Goal: Transaction & Acquisition: Purchase product/service

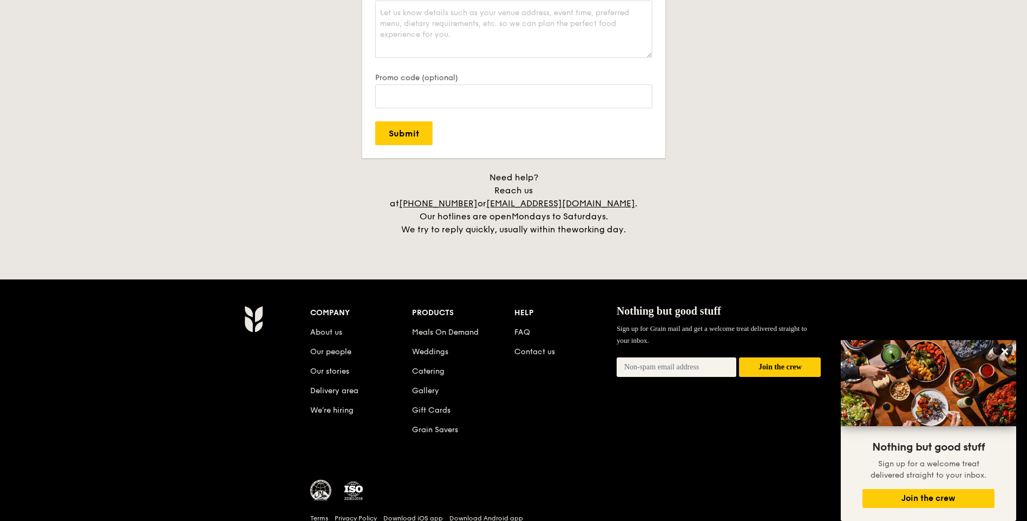
scroll to position [2382, 0]
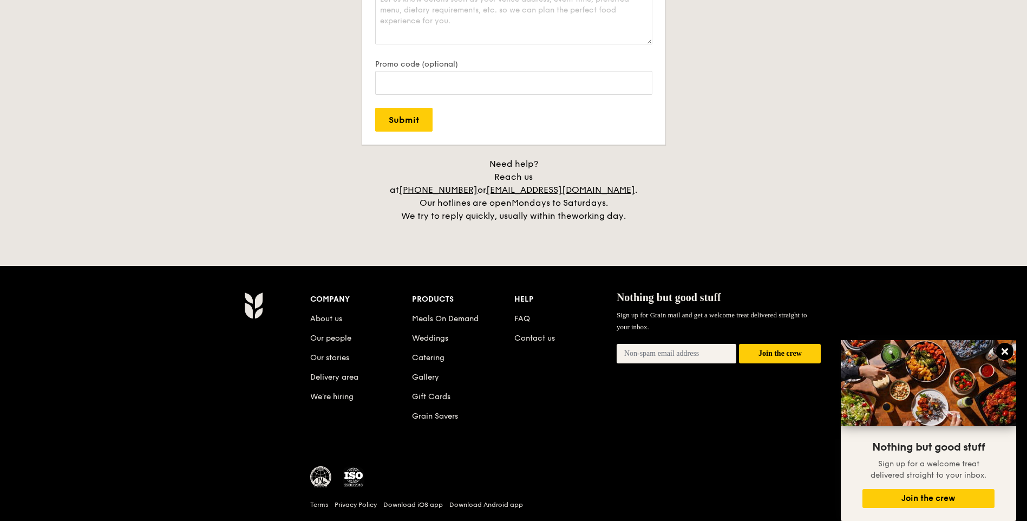
click at [1007, 351] on icon at bounding box center [1005, 351] width 10 height 10
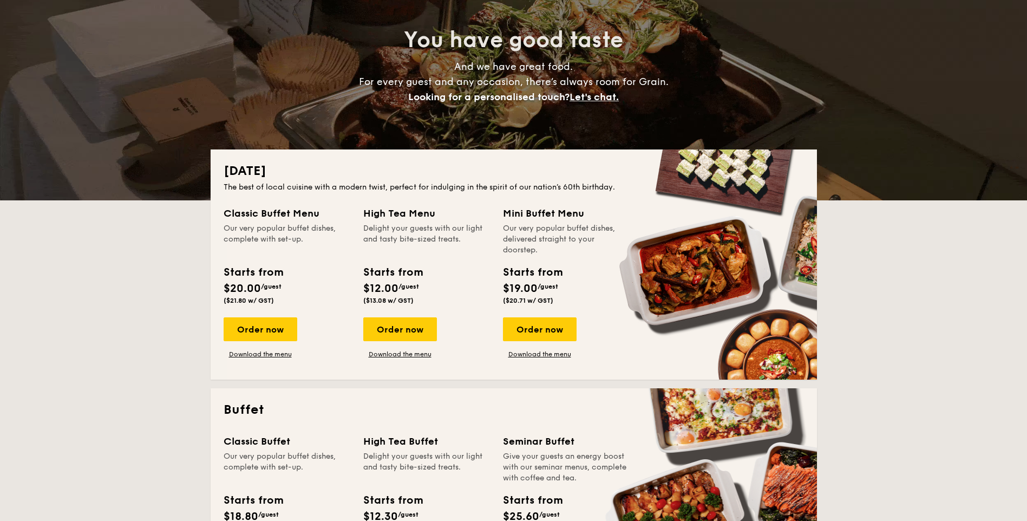
scroll to position [217, 0]
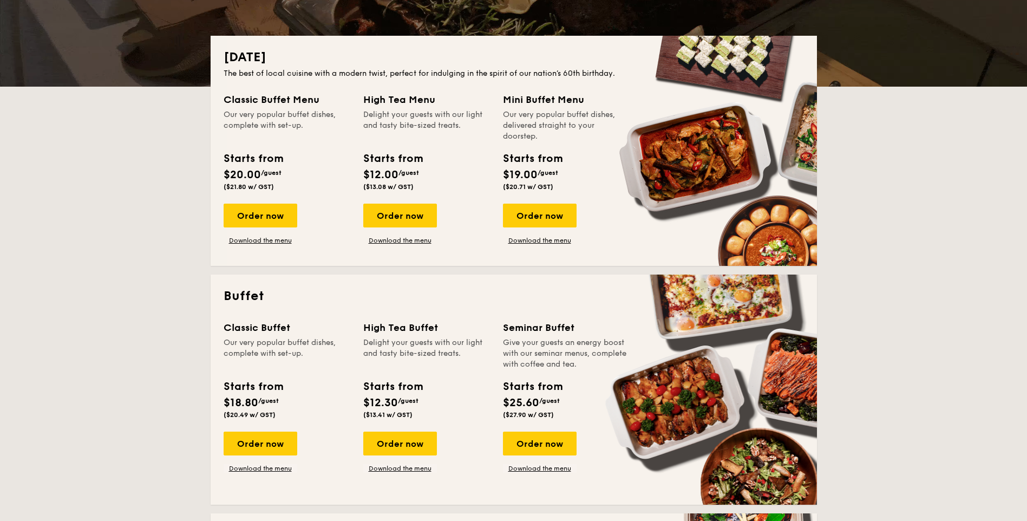
click at [250, 449] on div "Order now" at bounding box center [261, 443] width 74 height 24
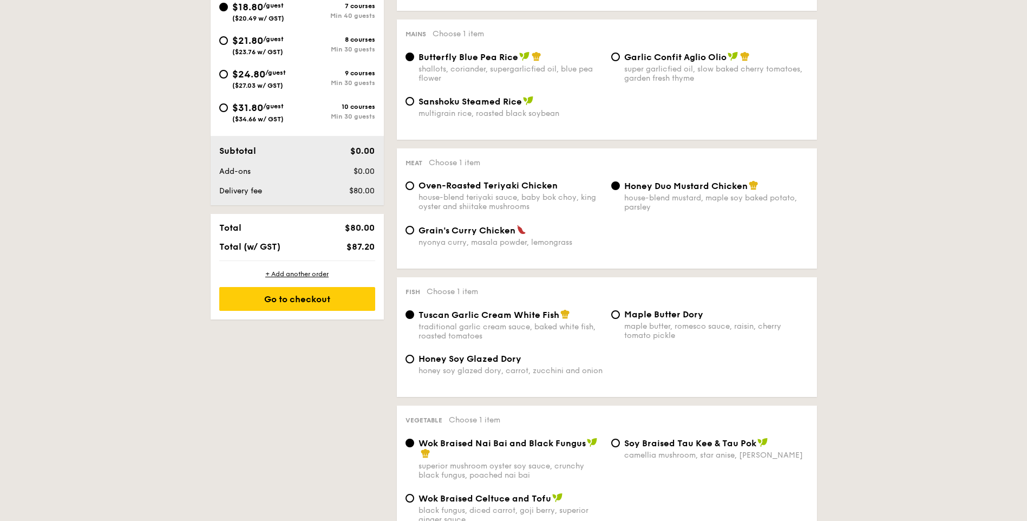
scroll to position [217, 0]
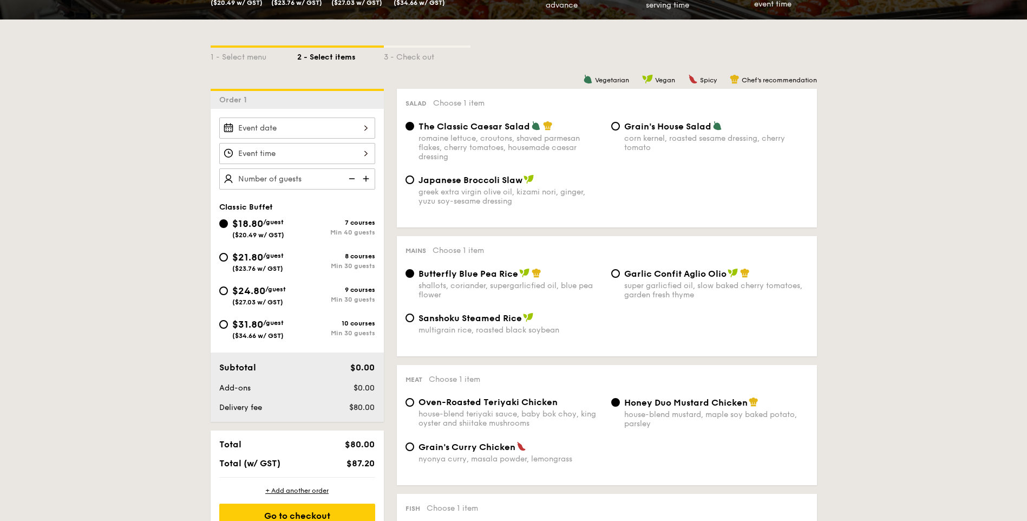
click at [373, 178] on img at bounding box center [367, 178] width 16 height 21
click at [351, 176] on img at bounding box center [351, 178] width 16 height 21
type input "40 guests"
